Goal: Check status: Check status

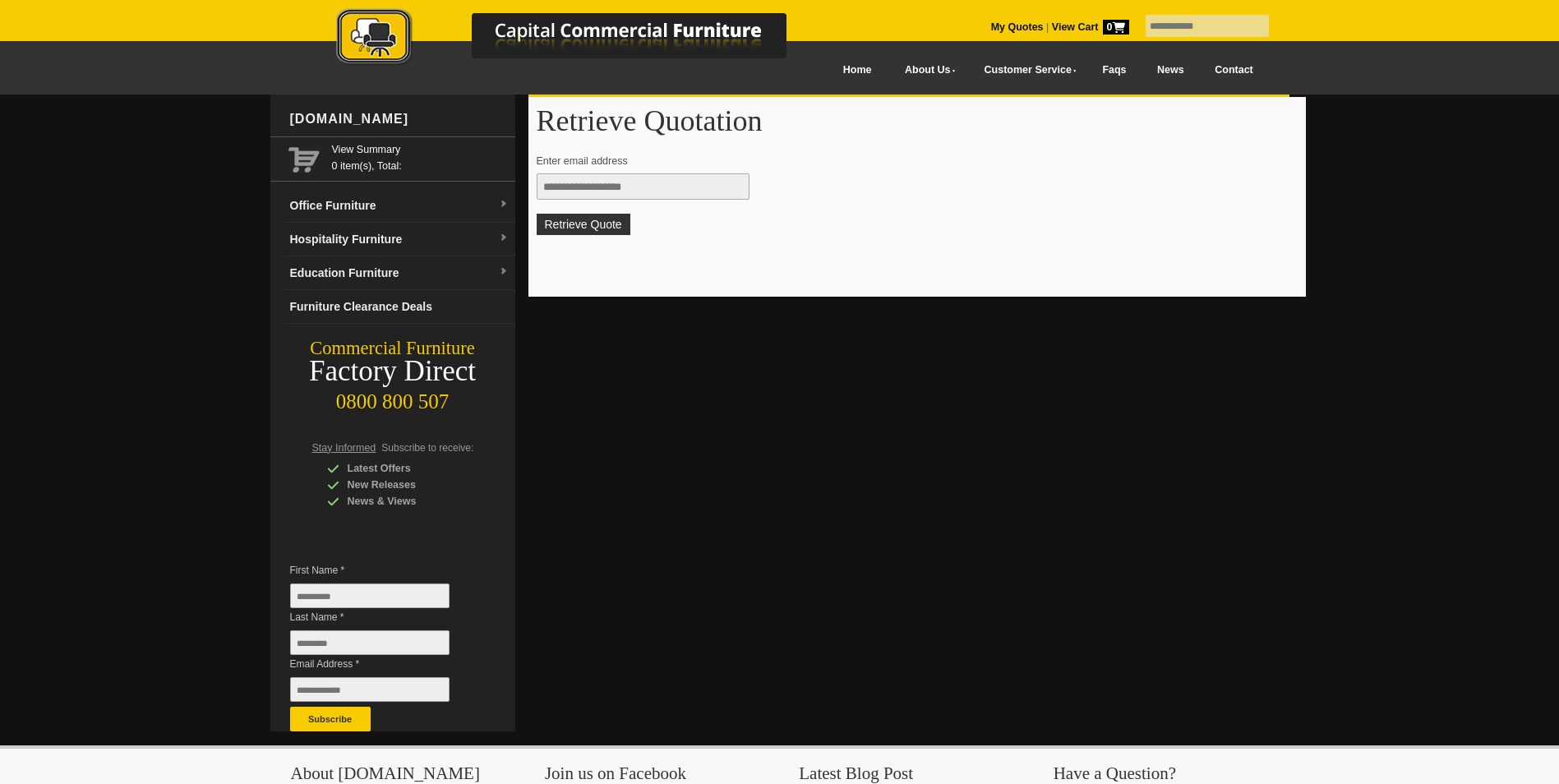
drag, startPoint x: 0, startPoint y: 0, endPoint x: 560, endPoint y: 180, distance: 588.2
click at [560, 180] on input "text" at bounding box center [643, 186] width 213 height 27
type input "**********"
click at [536, 214] on button "Retrieve Quote" at bounding box center [583, 224] width 94 height 21
type input "**********"
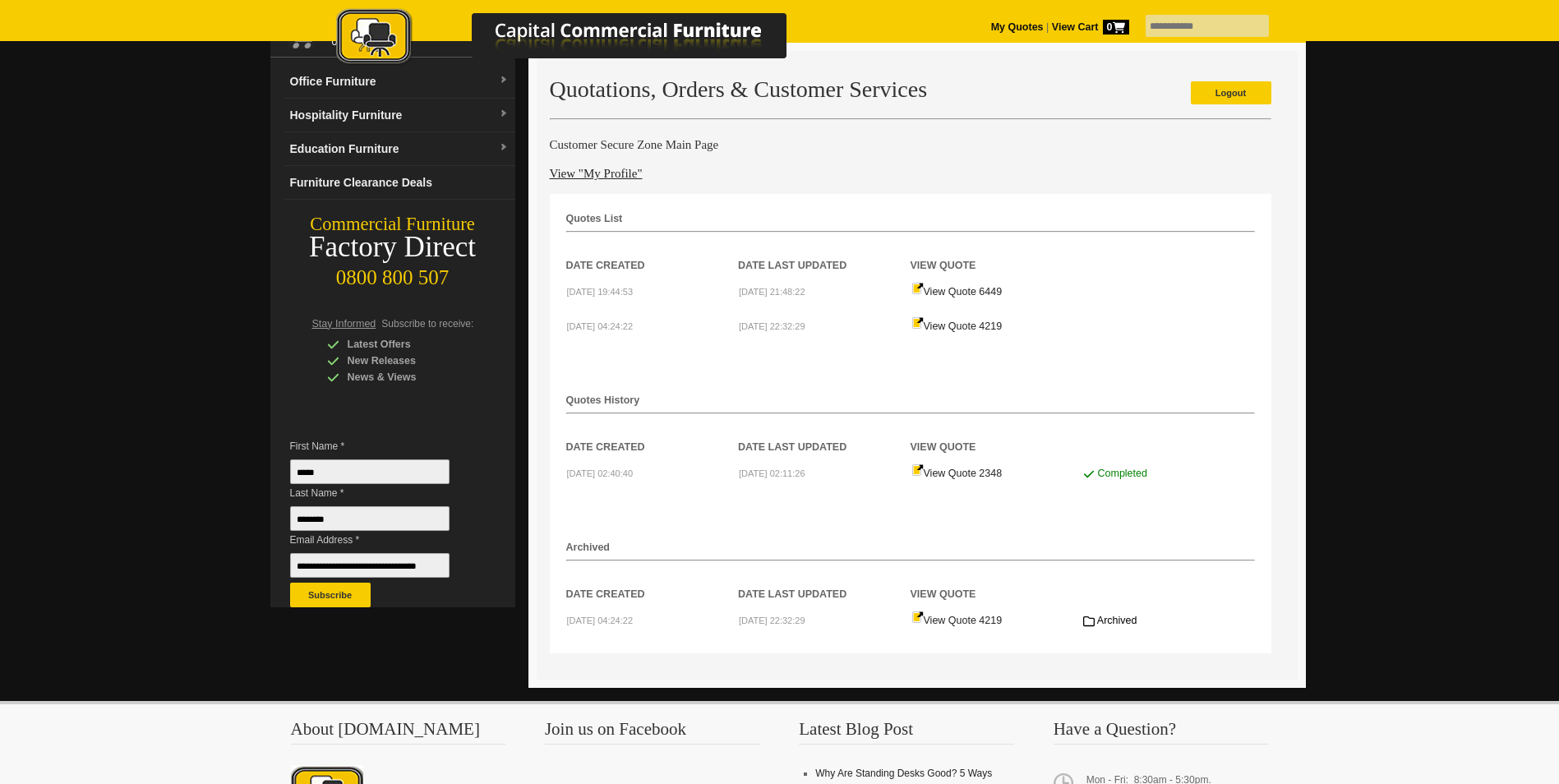
scroll to position [83, 0]
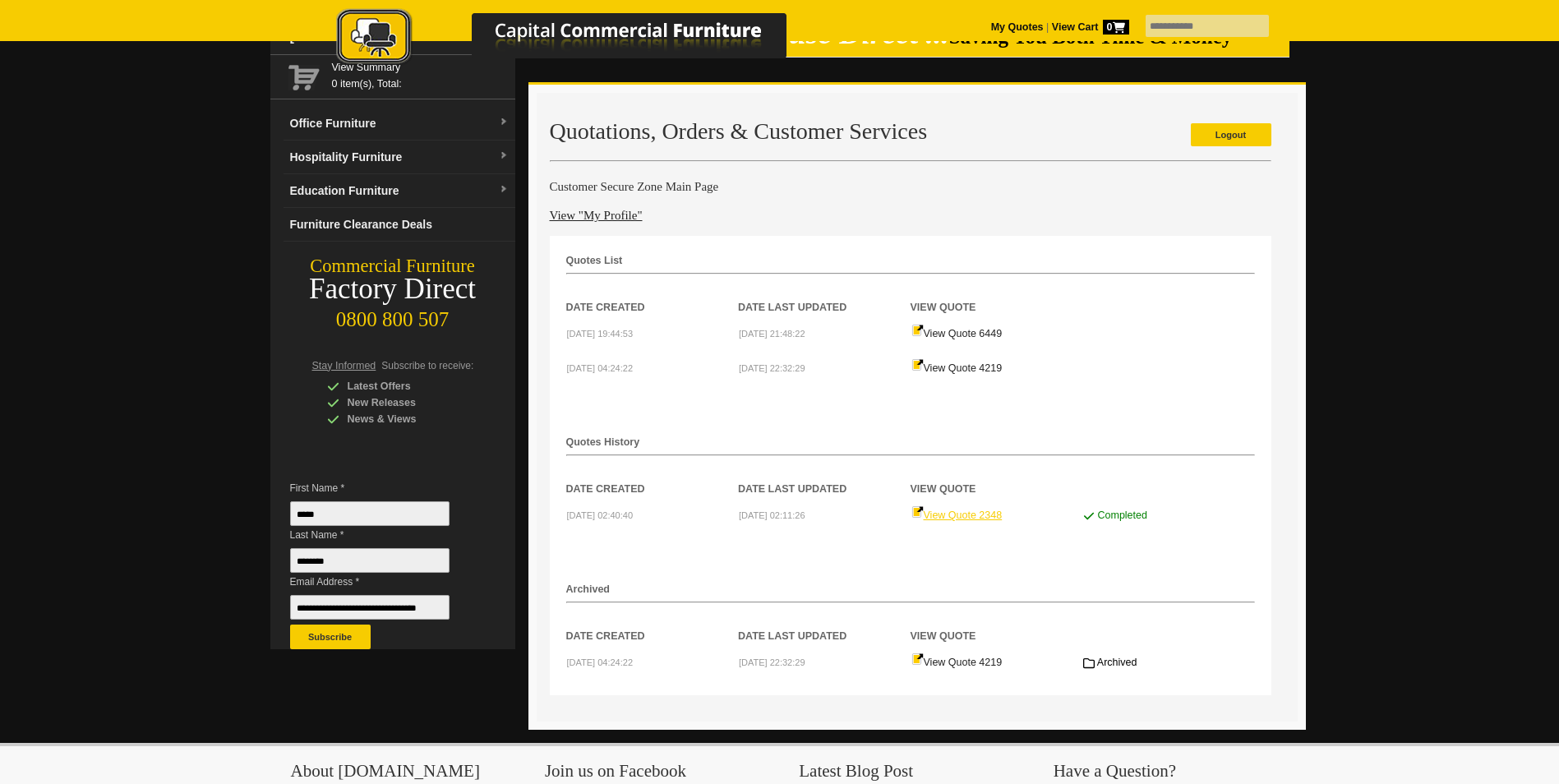
click at [984, 512] on link "View Quote 2348" at bounding box center [956, 515] width 91 height 12
click at [956, 337] on link "View Quote 6449" at bounding box center [956, 334] width 91 height 12
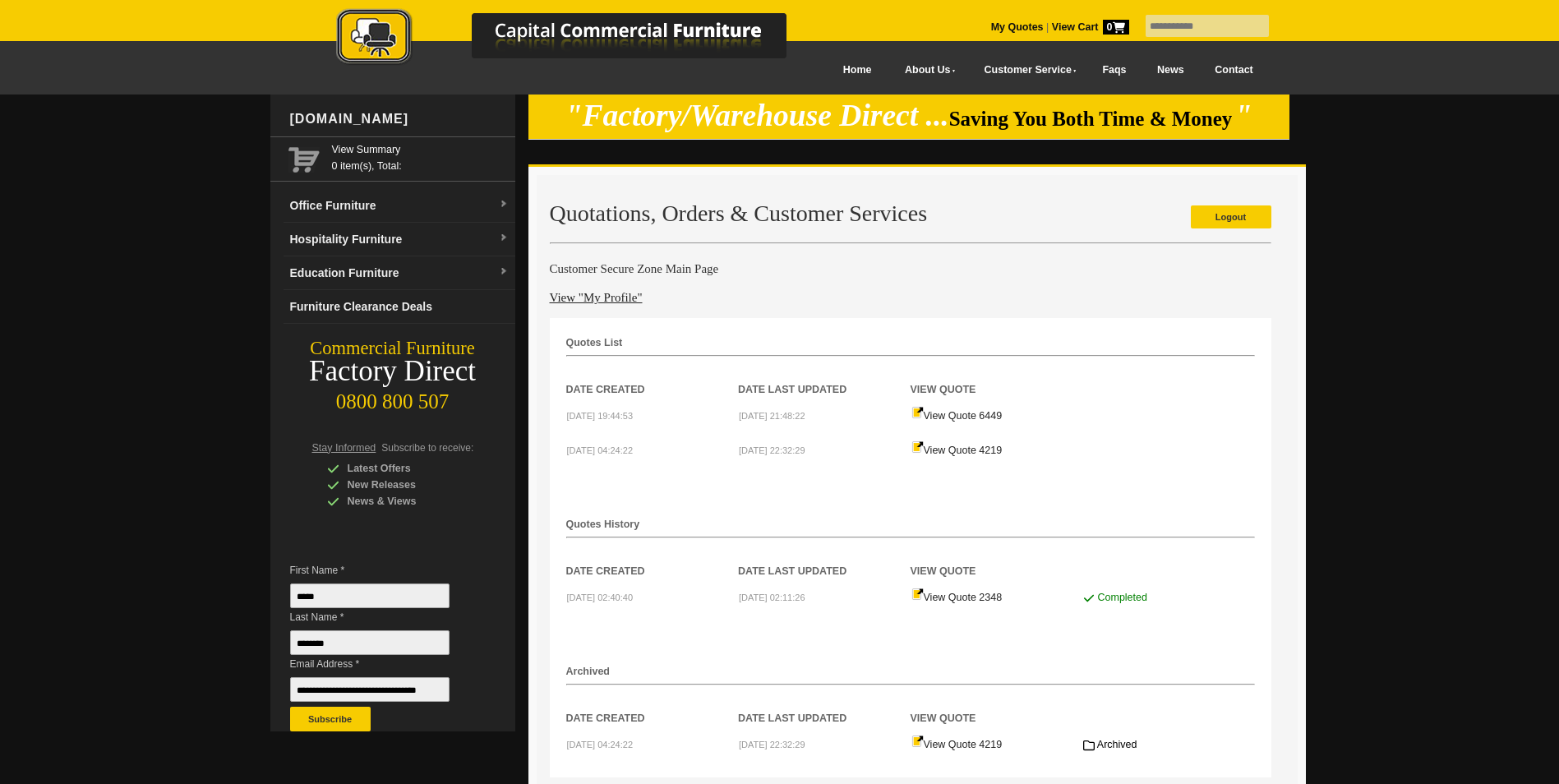
scroll to position [83, 0]
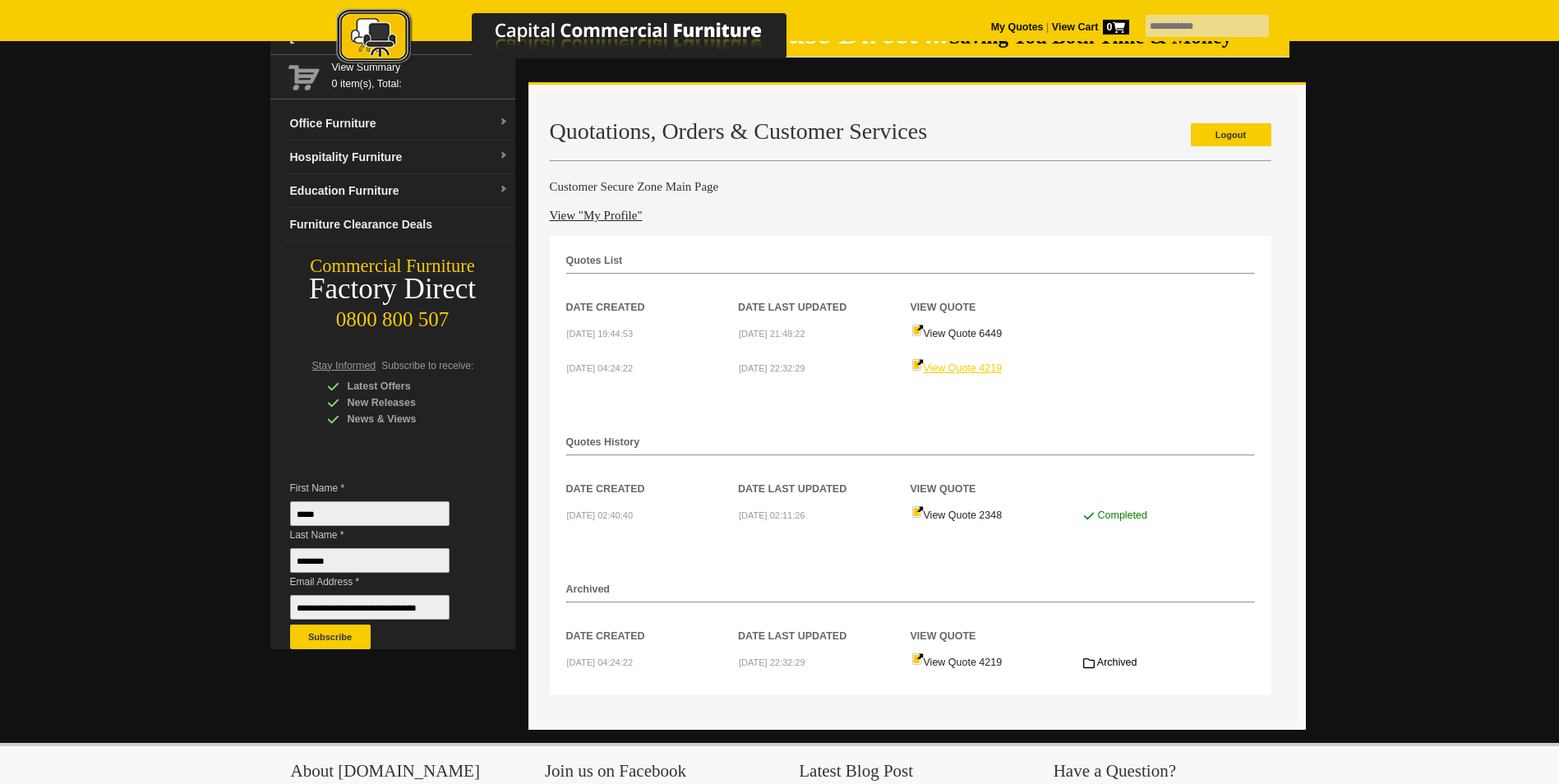
click at [961, 374] on link "View Quote 4219" at bounding box center [956, 368] width 91 height 12
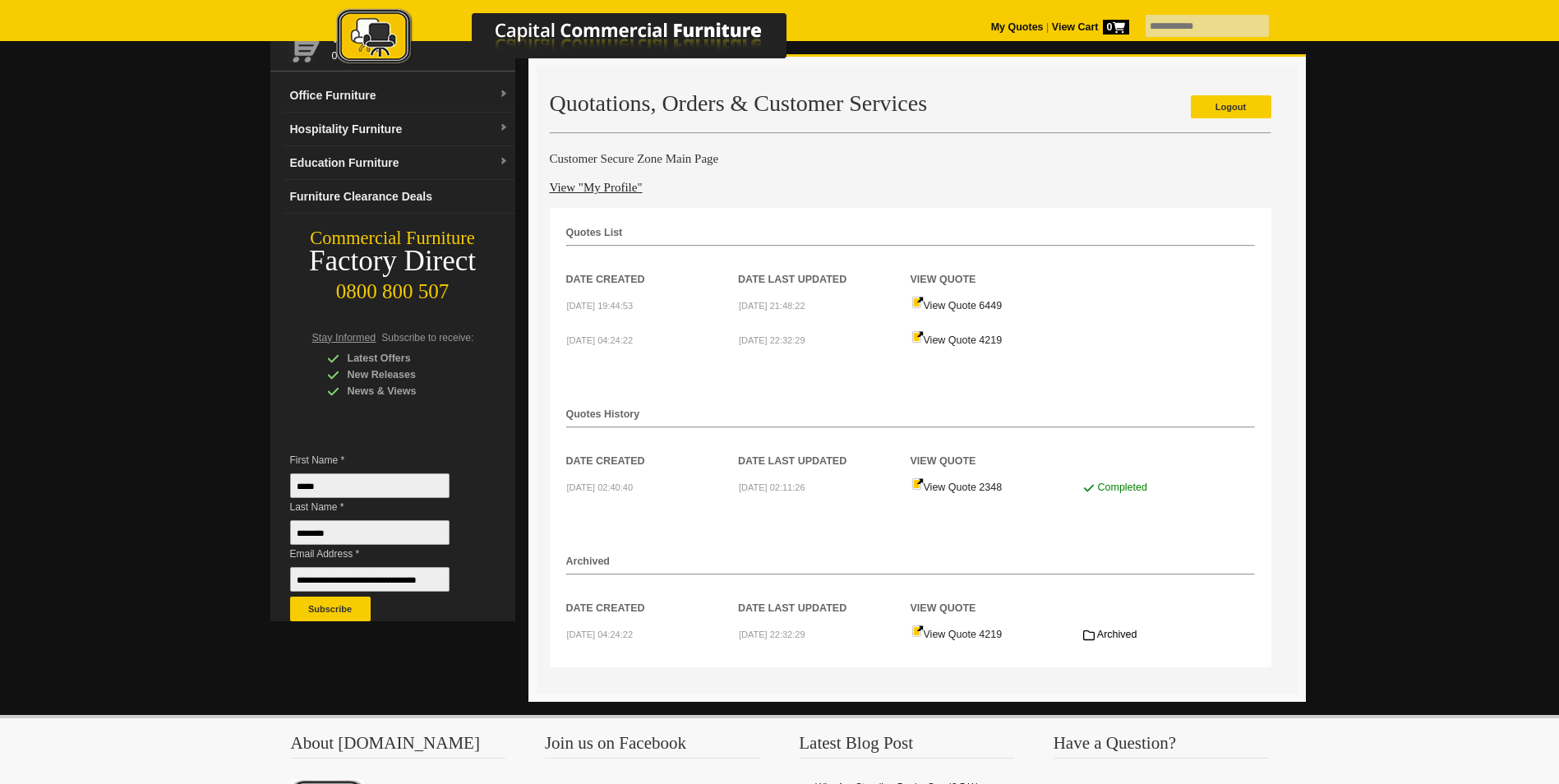
scroll to position [83, 0]
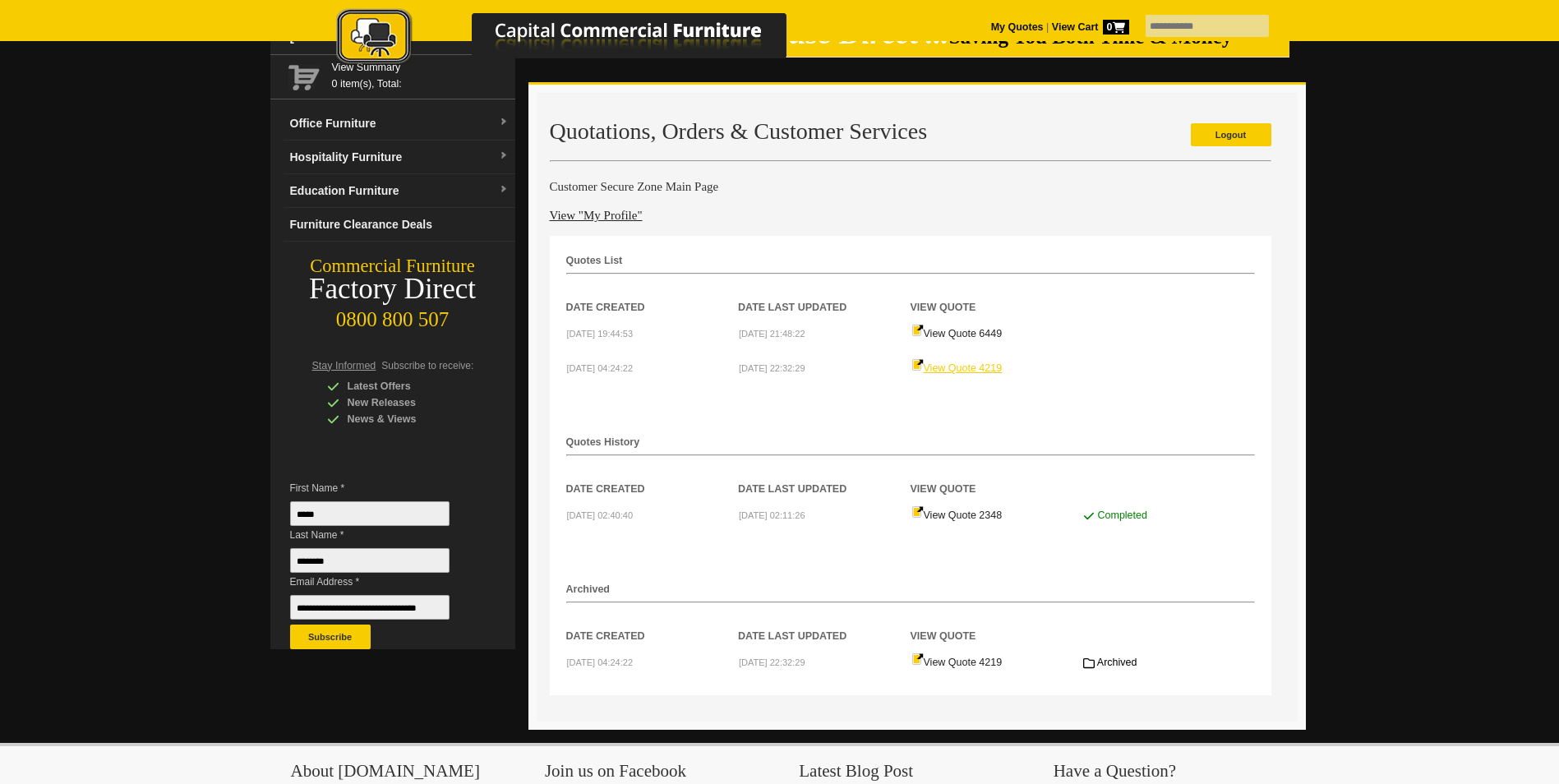
click at [972, 366] on link "View Quote 4219" at bounding box center [956, 368] width 91 height 12
